Goal: Information Seeking & Learning: Learn about a topic

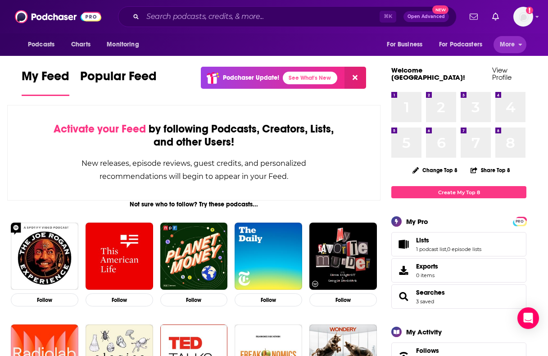
click at [509, 44] on span "More" at bounding box center [507, 44] width 15 height 13
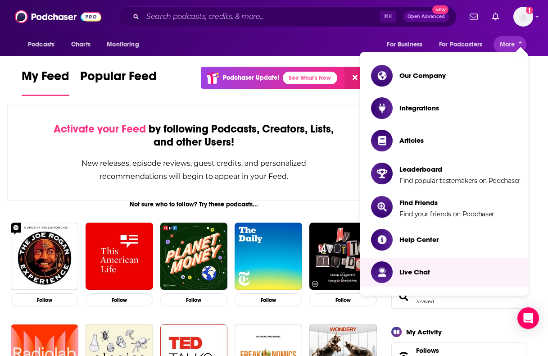
click at [323, 182] on div "New releases, episode reviews, guest credits, and personalized recommendations …" at bounding box center [194, 170] width 282 height 26
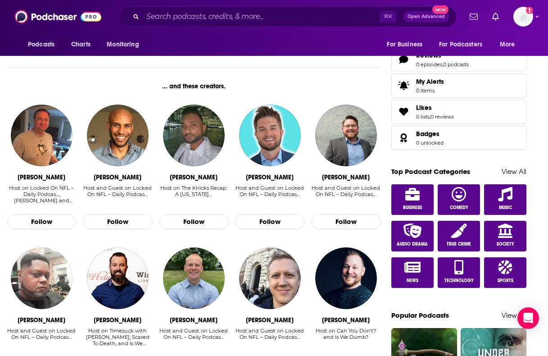
scroll to position [450, 0]
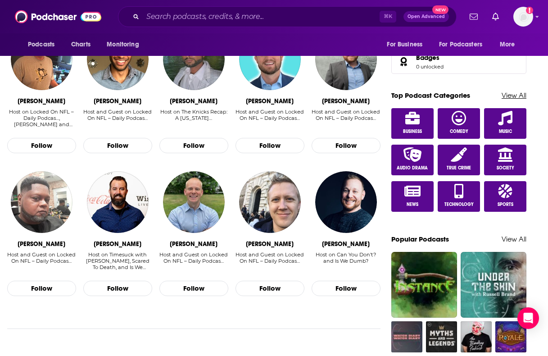
click at [513, 91] on link "View All" at bounding box center [514, 95] width 25 height 9
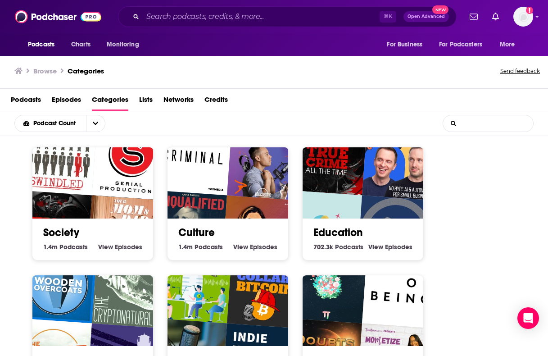
click at [480, 121] on input "List Search Input" at bounding box center [488, 123] width 90 height 16
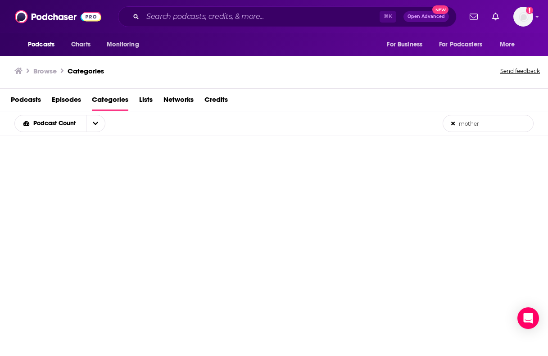
type input "mother"
click at [24, 99] on span "Podcasts" at bounding box center [26, 101] width 30 height 18
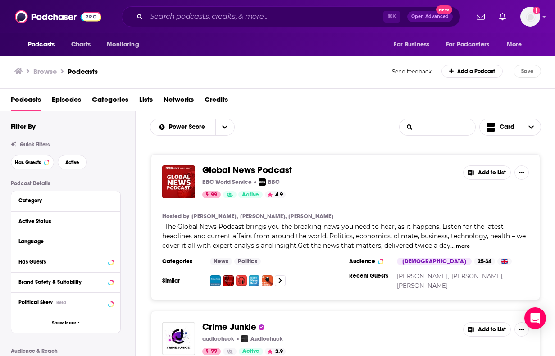
click at [452, 128] on input "List Search Input" at bounding box center [438, 127] width 76 height 16
type input "mother"
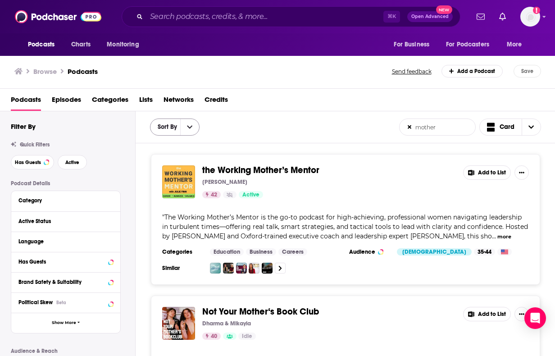
click at [192, 123] on button "open menu" at bounding box center [189, 127] width 19 height 16
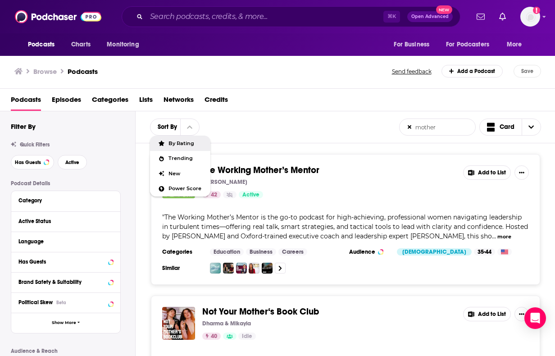
click at [187, 141] on span "By Rating" at bounding box center [185, 143] width 35 height 5
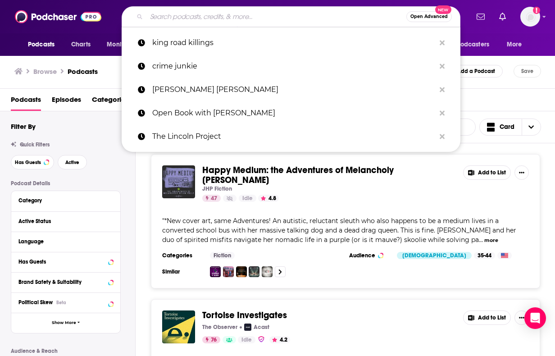
click at [196, 14] on input "Search podcasts, credits, & more..." at bounding box center [276, 16] width 260 height 14
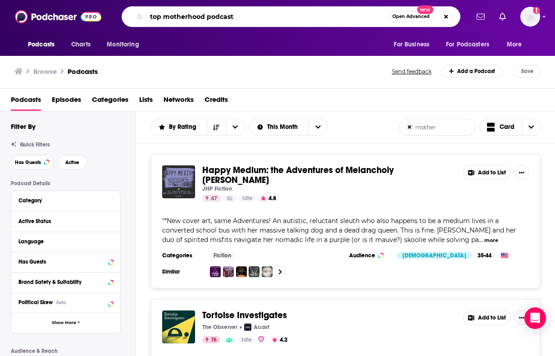
type input "top motherhood podcasts"
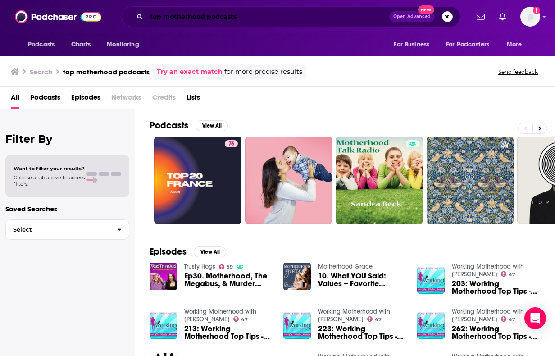
click at [252, 21] on input "top motherhood podcasts" at bounding box center [267, 16] width 243 height 14
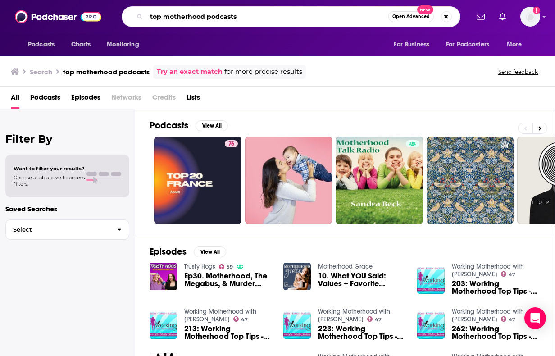
drag, startPoint x: 252, startPoint y: 21, endPoint x: 140, endPoint y: 18, distance: 112.7
click at [140, 18] on div "top motherhood podcasts Open Advanced New" at bounding box center [291, 16] width 339 height 21
type input "Mary's cup of tea"
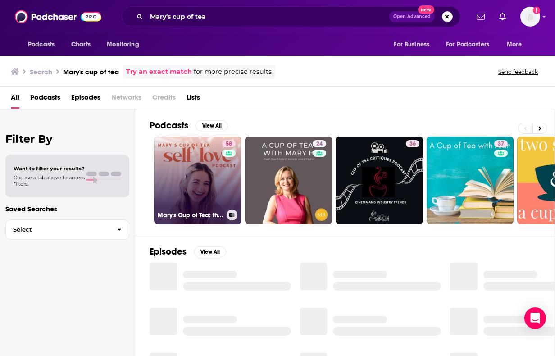
click at [186, 183] on link "58 Mary's Cup of Tea: the Self Love Podcast for Women" at bounding box center [197, 179] width 87 height 87
